Goal: Complete application form

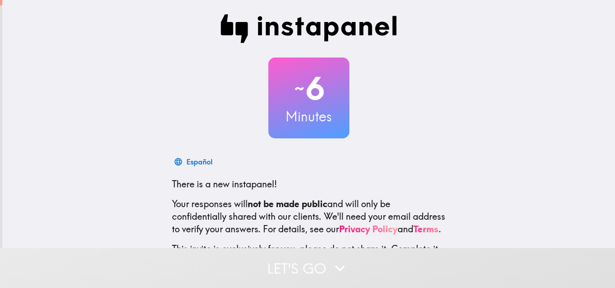
scroll to position [86, 0]
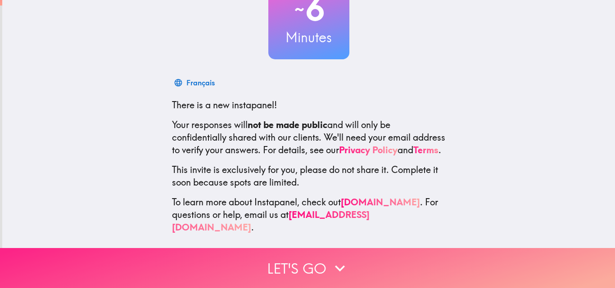
click at [279, 266] on button "Let's go" at bounding box center [307, 268] width 615 height 40
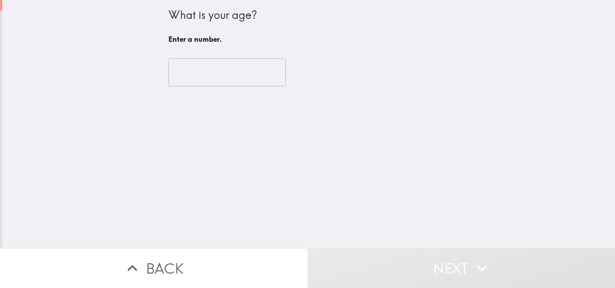
scroll to position [0, 0]
click at [231, 77] on input "number" at bounding box center [226, 73] width 117 height 28
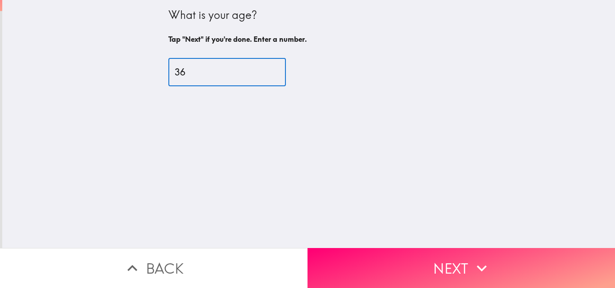
type input "36"
click at [373, 265] on button "Next" at bounding box center [460, 268] width 307 height 40
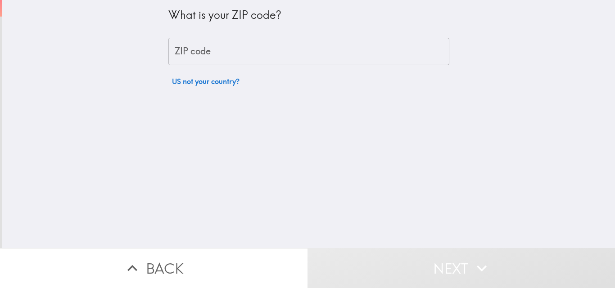
click at [236, 25] on div "What is your ZIP code?" at bounding box center [308, 18] width 281 height 23
click at [236, 47] on input "ZIP code" at bounding box center [308, 52] width 281 height 28
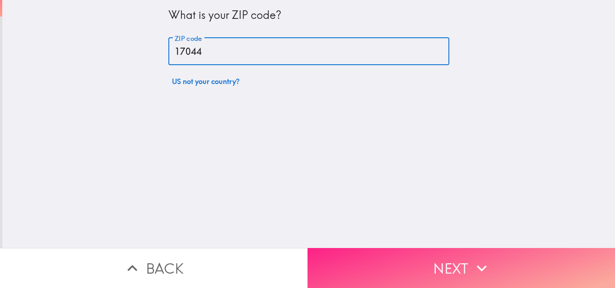
type input "17044"
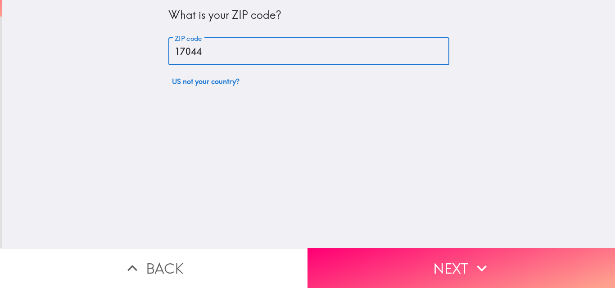
click at [386, 253] on button "Next" at bounding box center [460, 268] width 307 height 40
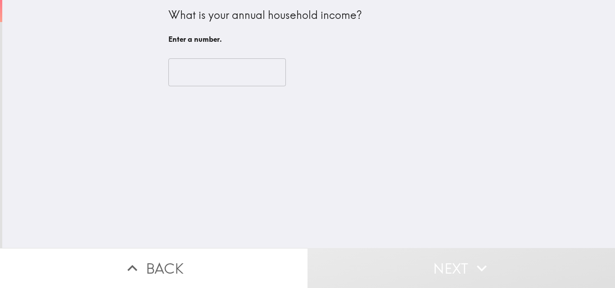
click at [207, 72] on input "number" at bounding box center [226, 73] width 117 height 28
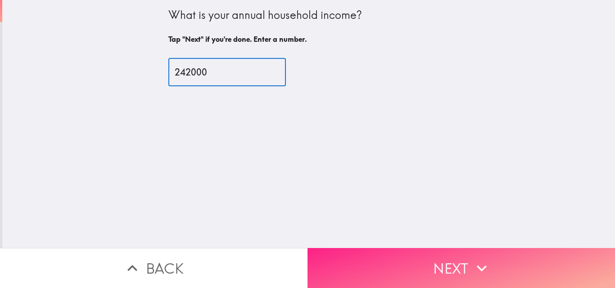
type input "242000"
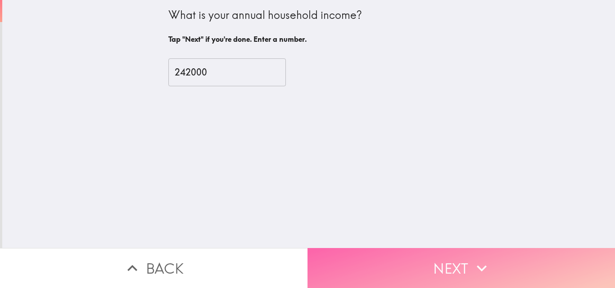
click at [338, 264] on button "Next" at bounding box center [460, 268] width 307 height 40
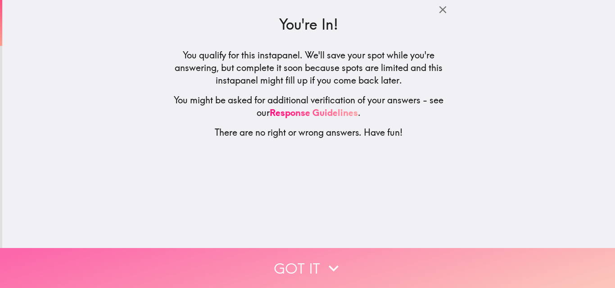
click at [338, 267] on icon "button" at bounding box center [334, 269] width 20 height 20
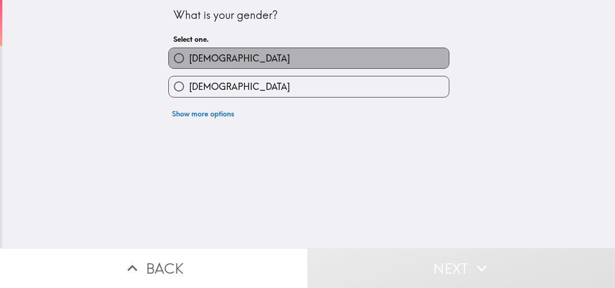
click at [233, 55] on label "[DEMOGRAPHIC_DATA]" at bounding box center [309, 58] width 280 height 20
click at [189, 55] on input "[DEMOGRAPHIC_DATA]" at bounding box center [179, 58] width 20 height 20
radio input "true"
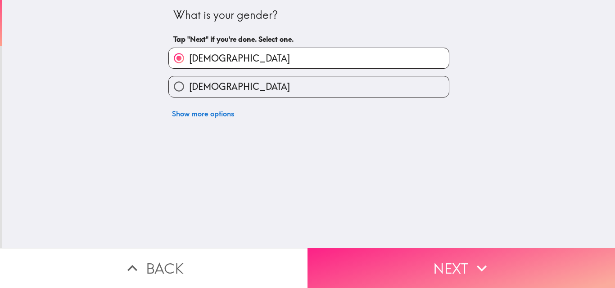
click at [352, 265] on button "Next" at bounding box center [460, 268] width 307 height 40
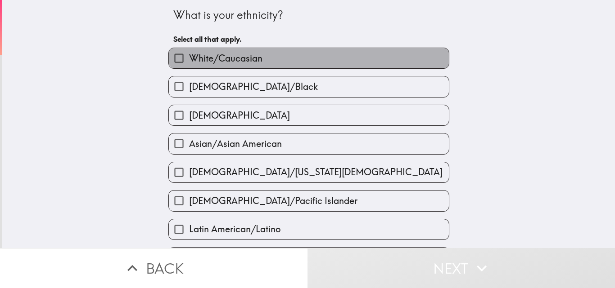
click at [271, 60] on label "White/Caucasian" at bounding box center [309, 58] width 280 height 20
click at [189, 60] on input "White/Caucasian" at bounding box center [179, 58] width 20 height 20
checkbox input "true"
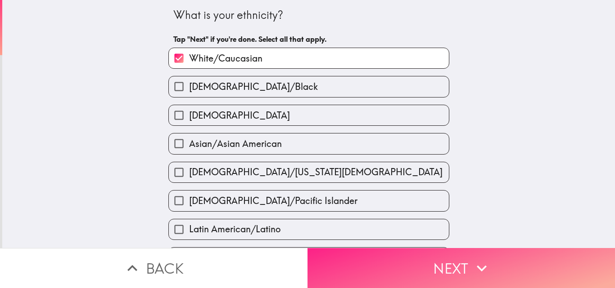
scroll to position [90, 0]
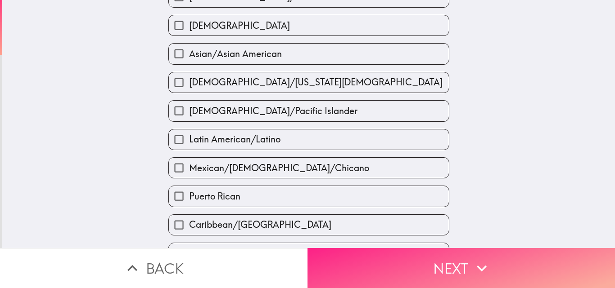
click at [412, 253] on button "Next" at bounding box center [460, 268] width 307 height 40
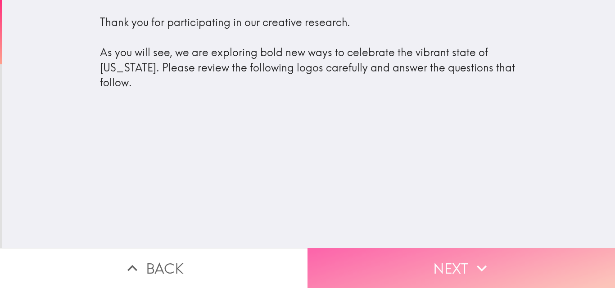
click at [397, 258] on button "Next" at bounding box center [460, 268] width 307 height 40
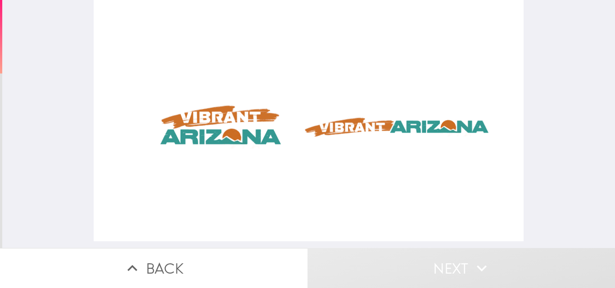
click at [236, 135] on div at bounding box center [309, 121] width 430 height 242
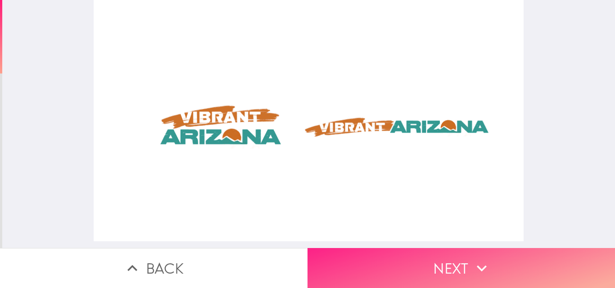
click at [396, 262] on button "Next" at bounding box center [460, 268] width 307 height 40
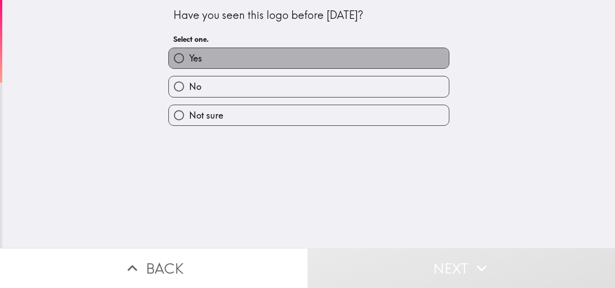
click at [229, 59] on label "Yes" at bounding box center [309, 58] width 280 height 20
click at [189, 59] on input "Yes" at bounding box center [179, 58] width 20 height 20
radio input "true"
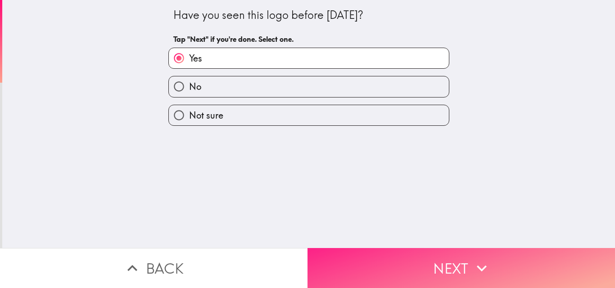
click at [368, 262] on button "Next" at bounding box center [460, 268] width 307 height 40
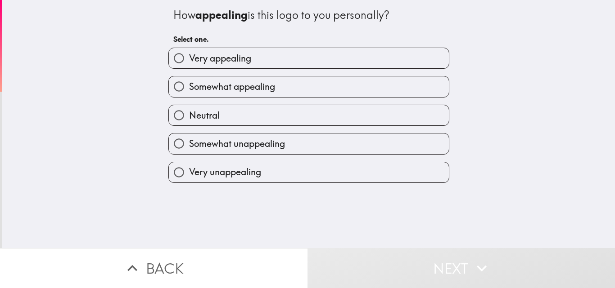
click at [228, 58] on span "Very appealing" at bounding box center [220, 58] width 62 height 13
click at [189, 58] on input "Very appealing" at bounding box center [179, 58] width 20 height 20
radio input "true"
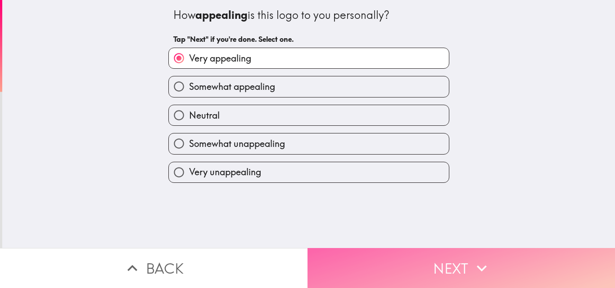
click at [422, 260] on button "Next" at bounding box center [460, 268] width 307 height 40
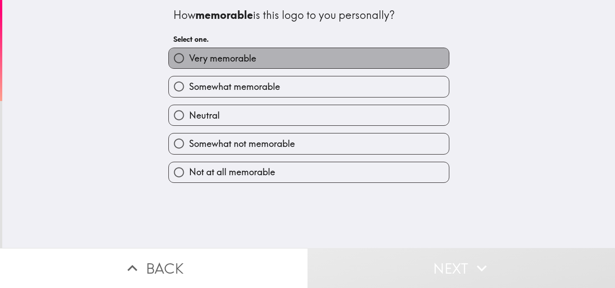
click at [267, 63] on label "Very memorable" at bounding box center [309, 58] width 280 height 20
click at [189, 63] on input "Very memorable" at bounding box center [179, 58] width 20 height 20
radio input "true"
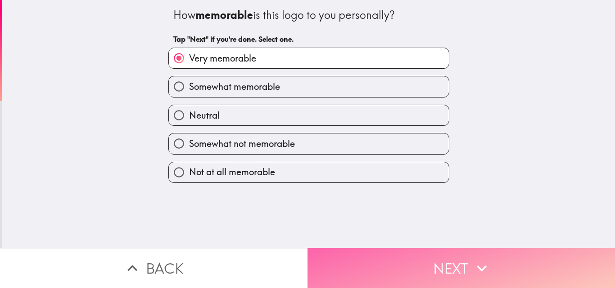
click at [420, 250] on button "Next" at bounding box center [460, 268] width 307 height 40
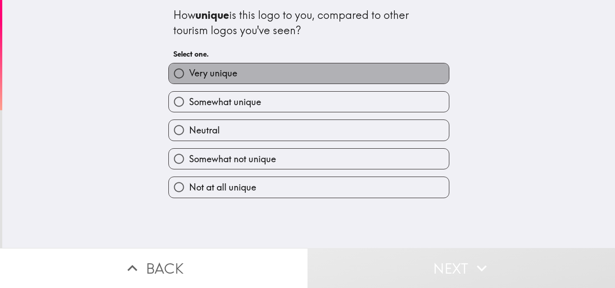
click at [256, 71] on label "Very unique" at bounding box center [309, 73] width 280 height 20
click at [189, 71] on input "Very unique" at bounding box center [179, 73] width 20 height 20
radio input "true"
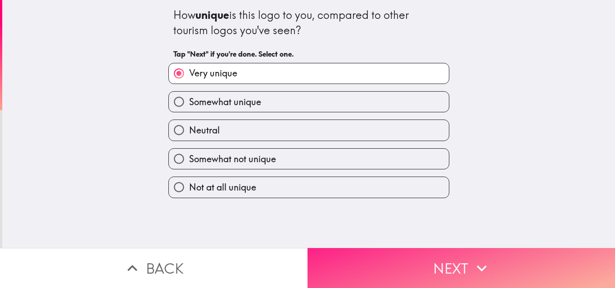
click at [378, 271] on button "Next" at bounding box center [460, 268] width 307 height 40
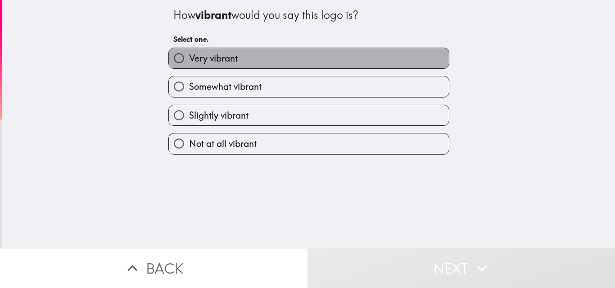
click at [224, 67] on label "Very vibrant" at bounding box center [309, 58] width 280 height 20
click at [189, 67] on input "Very vibrant" at bounding box center [179, 58] width 20 height 20
radio input "true"
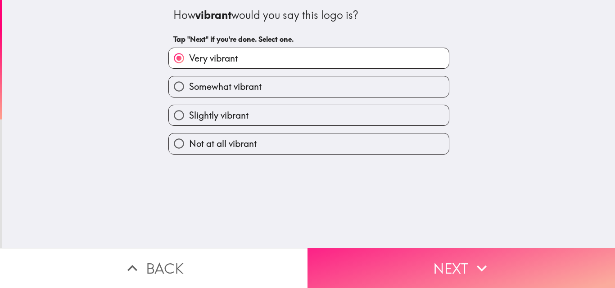
click at [405, 267] on button "Next" at bounding box center [460, 268] width 307 height 40
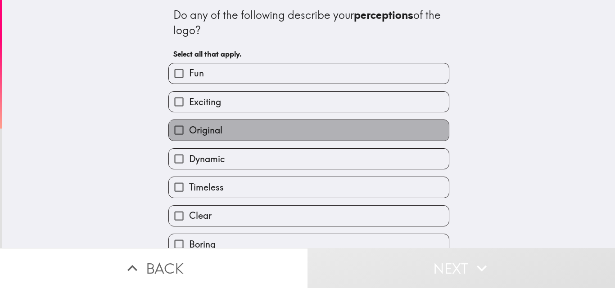
click at [217, 131] on label "Original" at bounding box center [309, 130] width 280 height 20
click at [189, 131] on input "Original" at bounding box center [179, 130] width 20 height 20
checkbox input "true"
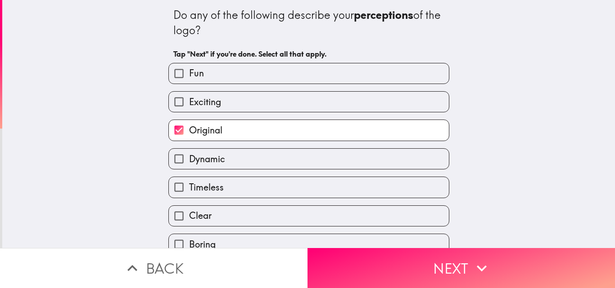
scroll to position [90, 0]
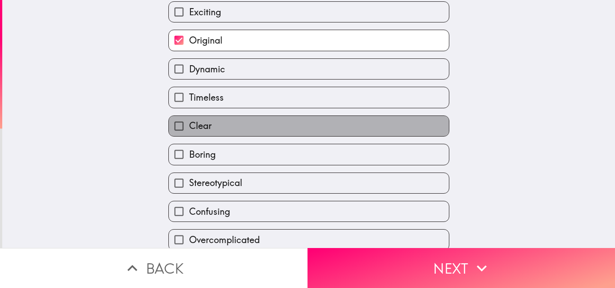
click at [221, 130] on label "Clear" at bounding box center [309, 126] width 280 height 20
click at [189, 130] on input "Clear" at bounding box center [179, 126] width 20 height 20
checkbox input "true"
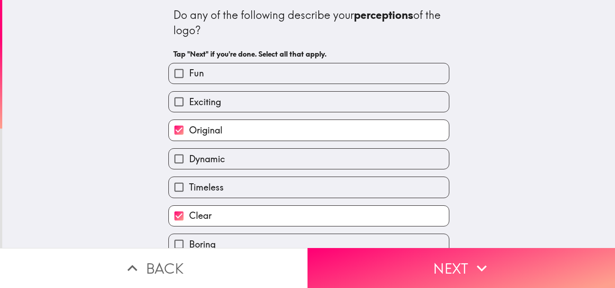
scroll to position [0, 0]
click at [239, 104] on label "Exciting" at bounding box center [309, 102] width 280 height 20
click at [189, 104] on input "Exciting" at bounding box center [179, 102] width 20 height 20
checkbox input "true"
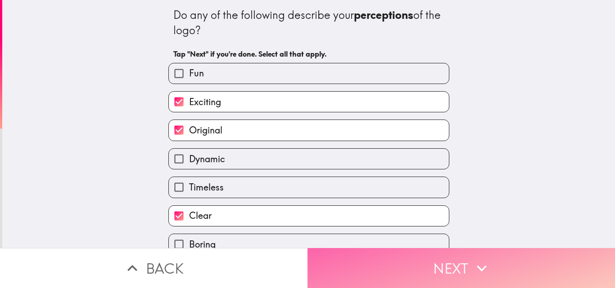
click at [415, 265] on button "Next" at bounding box center [460, 268] width 307 height 40
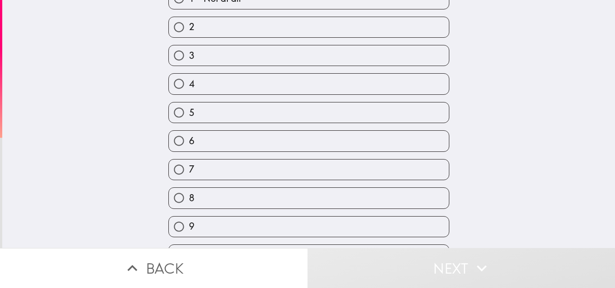
scroll to position [114, 0]
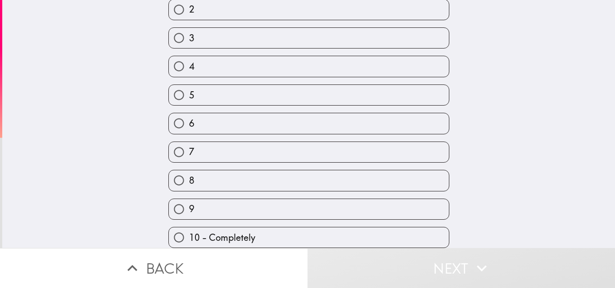
click at [255, 212] on label "9" at bounding box center [309, 209] width 280 height 20
click at [189, 212] on input "9" at bounding box center [179, 209] width 20 height 20
radio input "true"
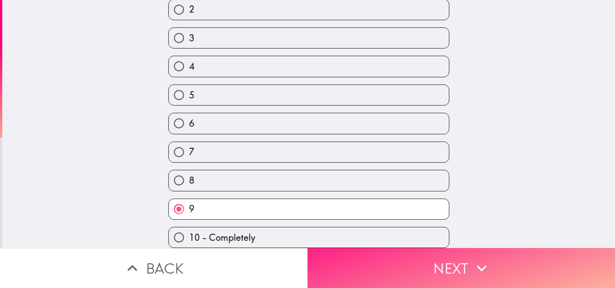
click at [381, 254] on button "Next" at bounding box center [460, 268] width 307 height 40
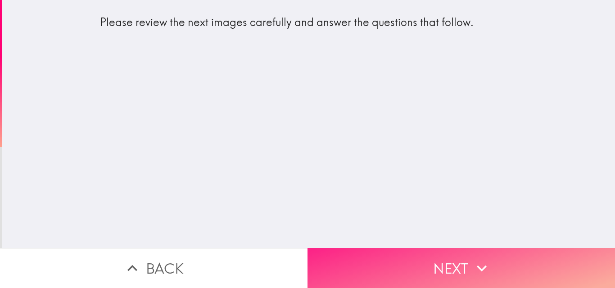
click at [408, 264] on button "Next" at bounding box center [460, 268] width 307 height 40
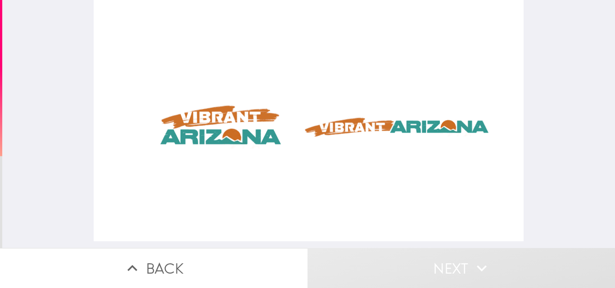
click at [261, 144] on div at bounding box center [309, 121] width 430 height 242
click at [242, 132] on div at bounding box center [309, 121] width 430 height 242
click at [243, 122] on div at bounding box center [309, 121] width 430 height 242
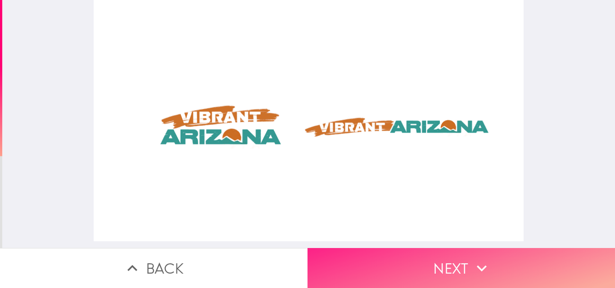
click at [395, 269] on button "Next" at bounding box center [460, 268] width 307 height 40
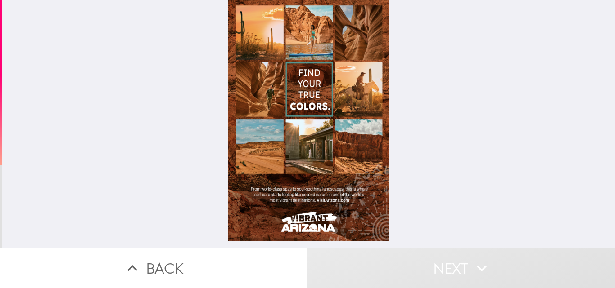
click at [313, 97] on div at bounding box center [308, 121] width 161 height 242
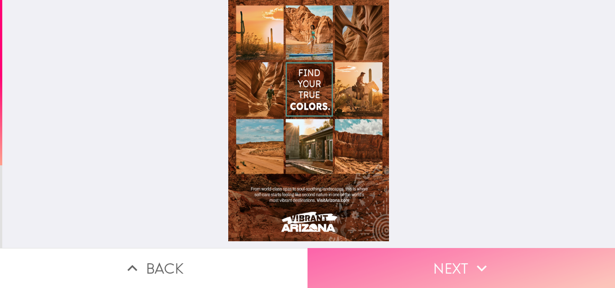
click at [382, 257] on button "Next" at bounding box center [460, 268] width 307 height 40
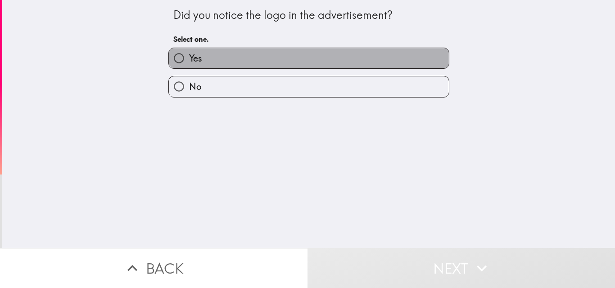
click at [231, 57] on label "Yes" at bounding box center [309, 58] width 280 height 20
click at [189, 57] on input "Yes" at bounding box center [179, 58] width 20 height 20
radio input "true"
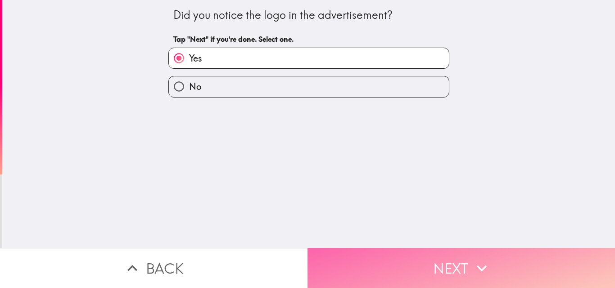
click at [354, 248] on button "Next" at bounding box center [460, 268] width 307 height 40
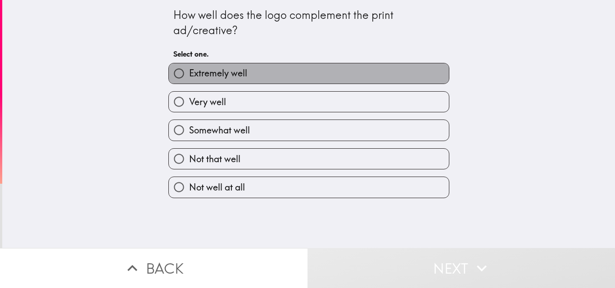
click at [242, 72] on label "Extremely well" at bounding box center [309, 73] width 280 height 20
click at [189, 72] on input "Extremely well" at bounding box center [179, 73] width 20 height 20
radio input "true"
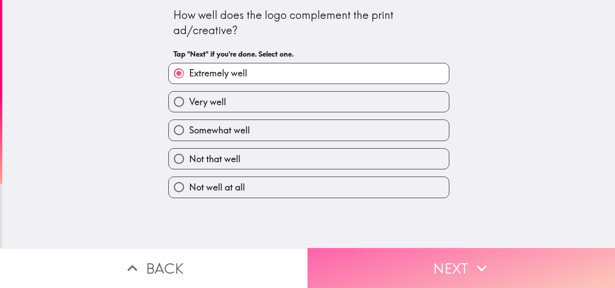
click at [383, 256] on button "Next" at bounding box center [460, 268] width 307 height 40
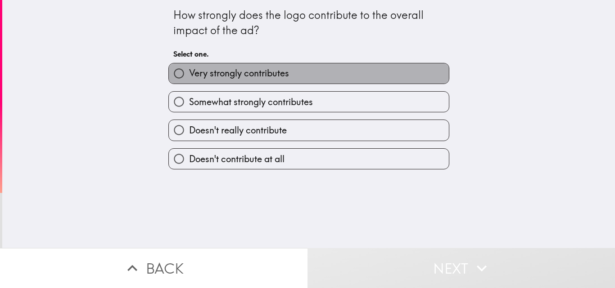
click at [225, 78] on span "Very strongly contributes" at bounding box center [239, 73] width 100 height 13
click at [189, 78] on input "Very strongly contributes" at bounding box center [179, 73] width 20 height 20
radio input "true"
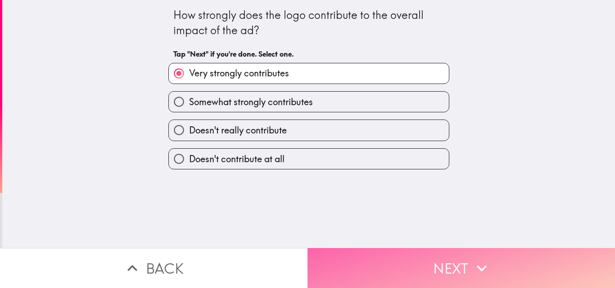
click at [338, 266] on button "Next" at bounding box center [460, 268] width 307 height 40
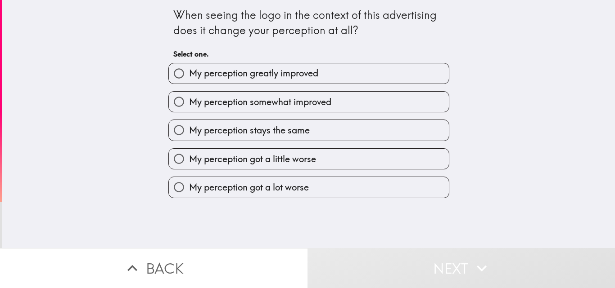
click at [230, 81] on label "My perception greatly improved" at bounding box center [309, 73] width 280 height 20
click at [189, 81] on input "My perception greatly improved" at bounding box center [179, 73] width 20 height 20
radio input "true"
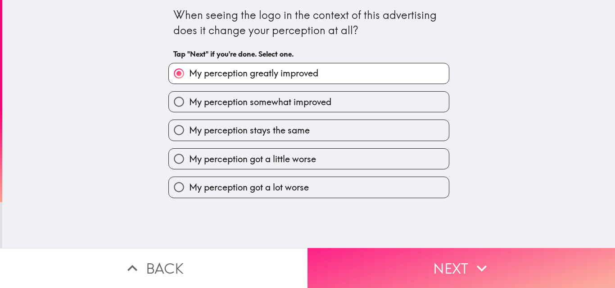
click at [423, 270] on button "Next" at bounding box center [460, 268] width 307 height 40
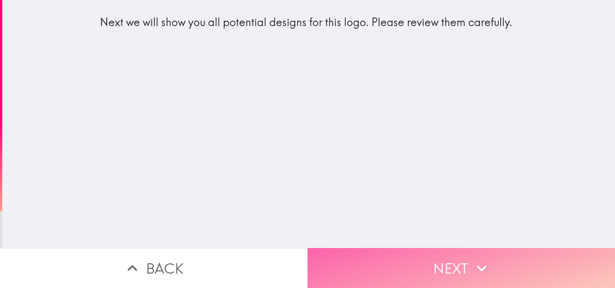
click at [332, 249] on button "Next" at bounding box center [460, 268] width 307 height 40
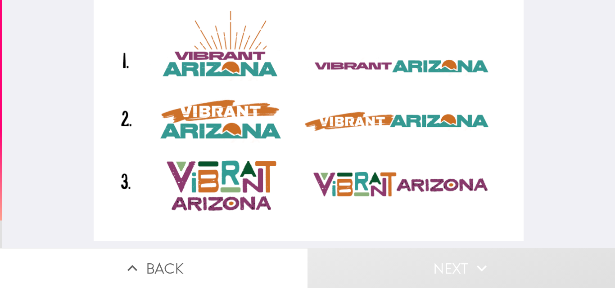
click at [206, 64] on div at bounding box center [309, 121] width 430 height 242
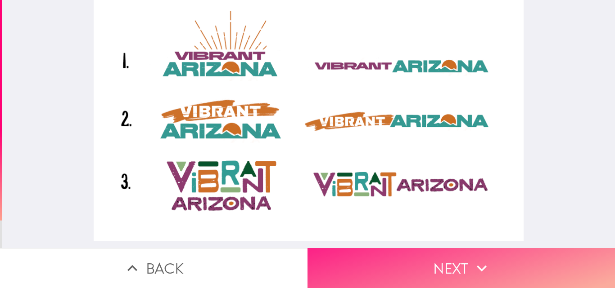
click at [362, 261] on button "Next" at bounding box center [460, 268] width 307 height 40
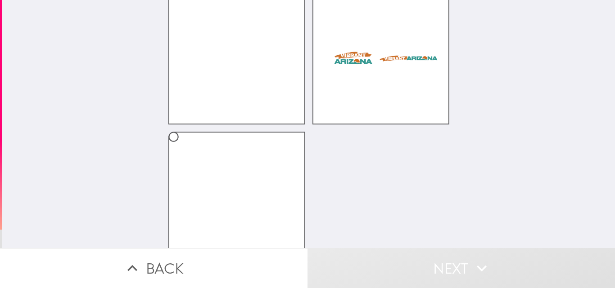
scroll to position [117, 0]
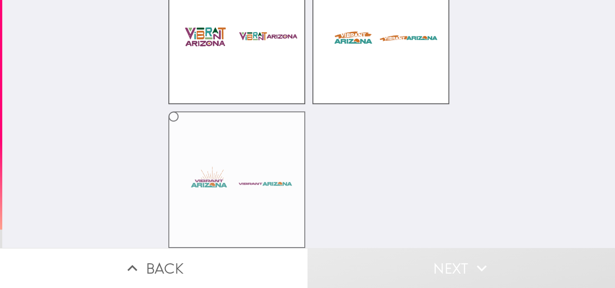
click at [253, 174] on label at bounding box center [236, 180] width 137 height 137
click at [184, 127] on input "radio" at bounding box center [173, 117] width 20 height 20
radio input "true"
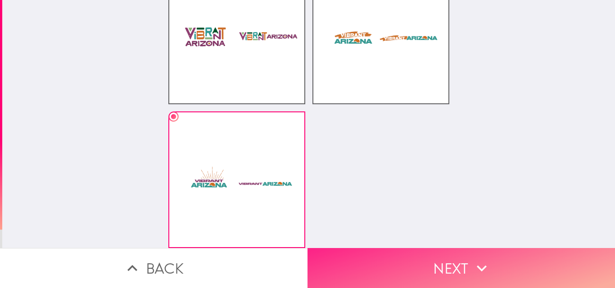
click at [403, 261] on button "Next" at bounding box center [460, 268] width 307 height 40
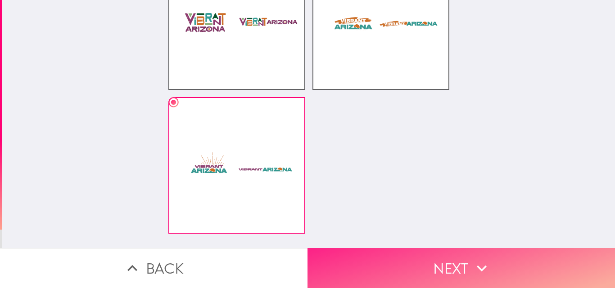
scroll to position [0, 0]
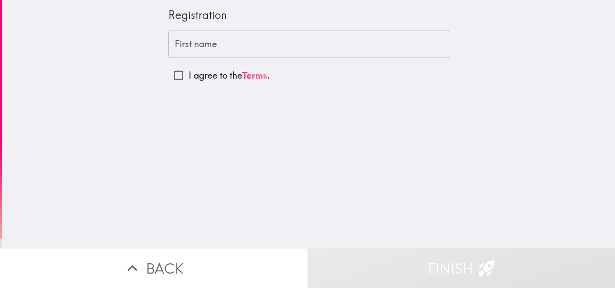
click at [239, 47] on input "First name" at bounding box center [308, 45] width 281 height 28
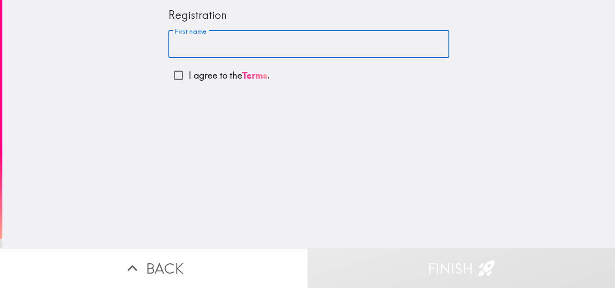
click at [169, 76] on input "I agree to the Terms ." at bounding box center [178, 75] width 20 height 20
checkbox input "true"
click at [200, 51] on input "First name" at bounding box center [308, 45] width 281 height 28
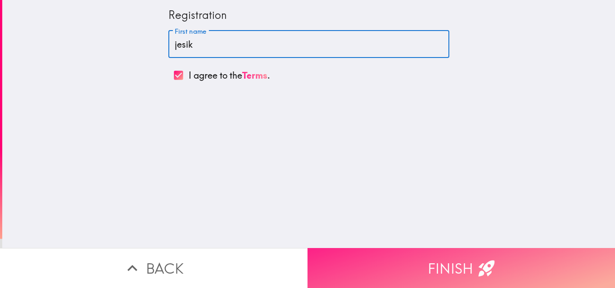
type input "jesik"
click at [420, 270] on button "Finish" at bounding box center [460, 268] width 307 height 40
